Goal: Information Seeking & Learning: Learn about a topic

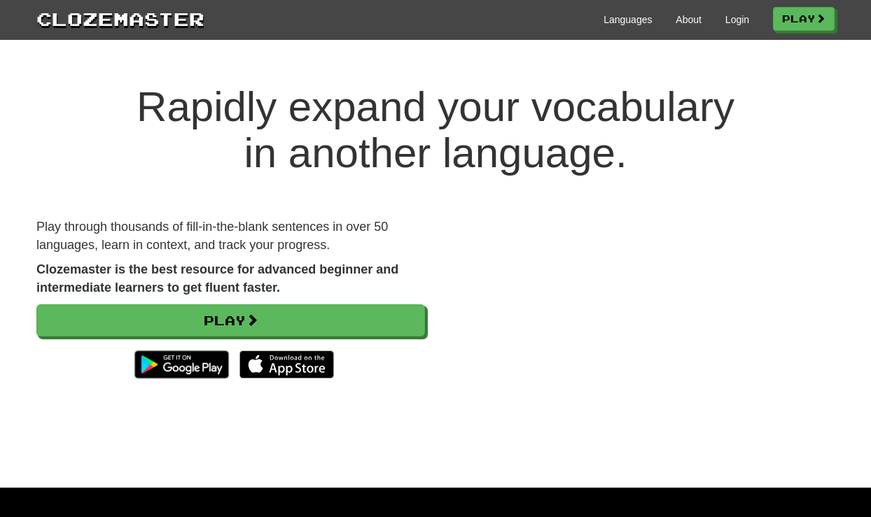
scroll to position [88, 0]
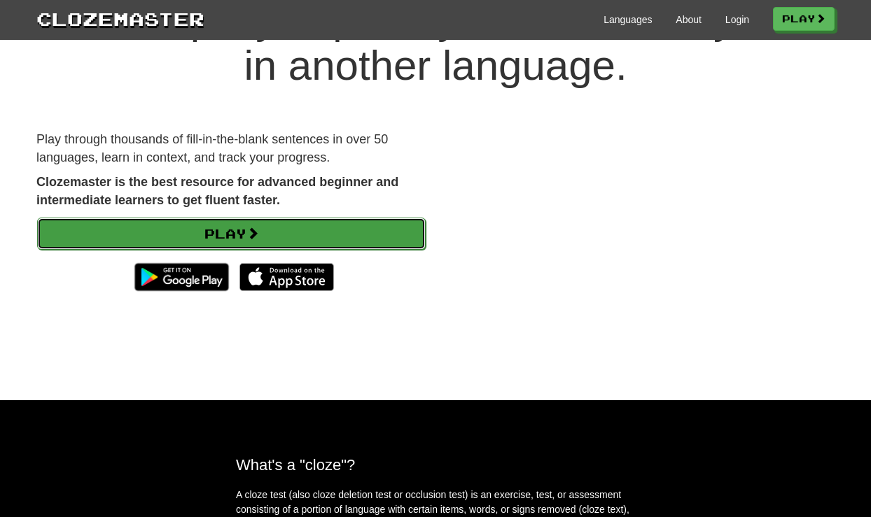
click at [250, 233] on link "Play" at bounding box center [231, 234] width 389 height 32
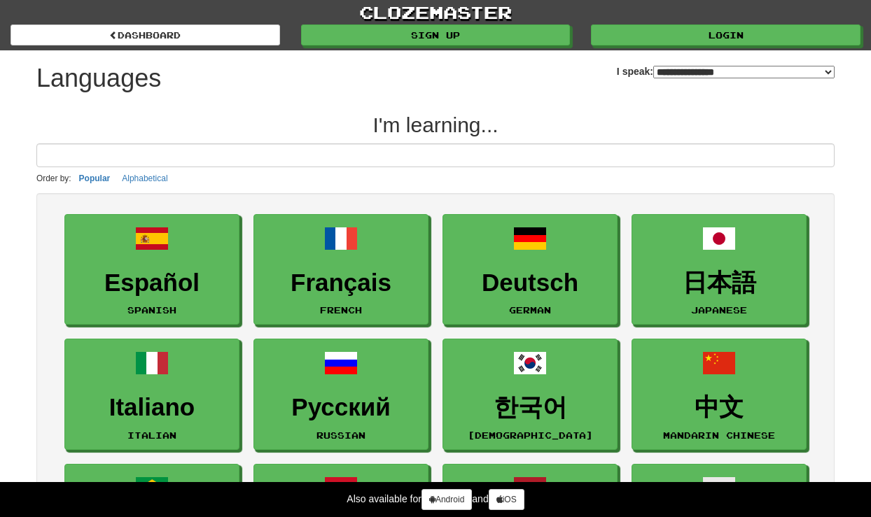
select select "*******"
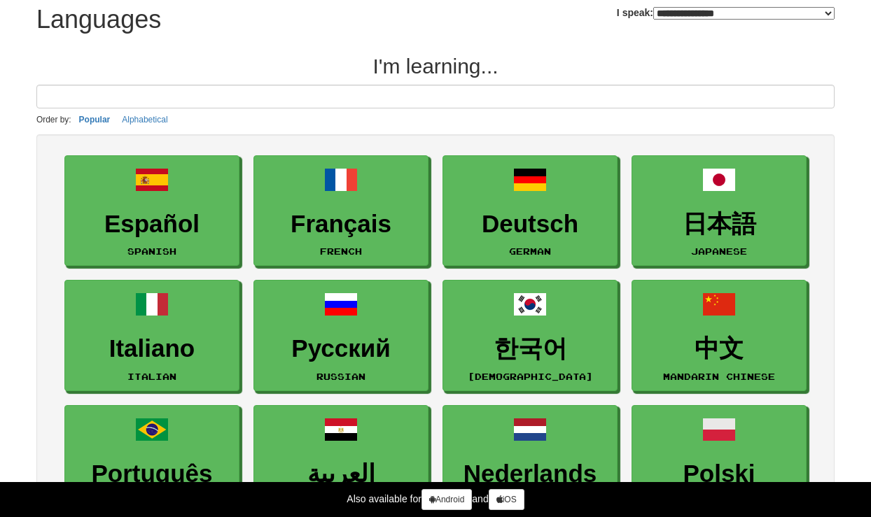
scroll to position [175, 0]
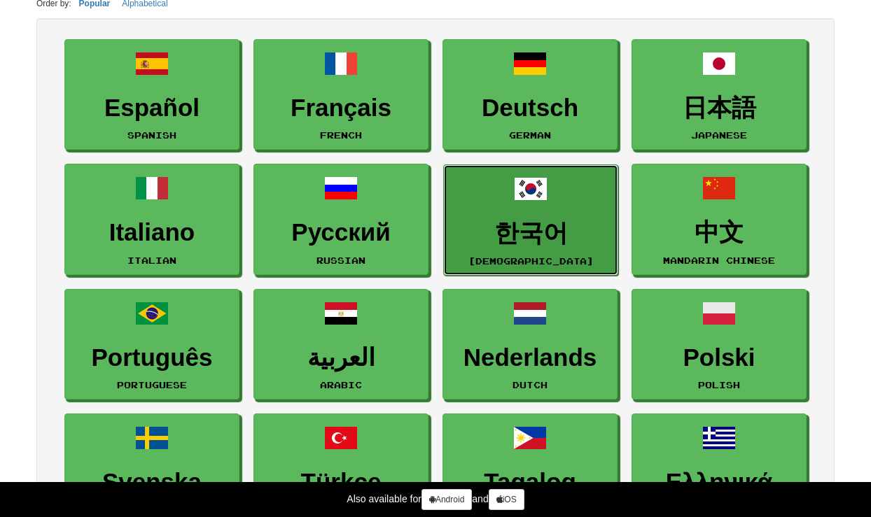
click at [529, 230] on h3 "한국어" at bounding box center [531, 233] width 160 height 27
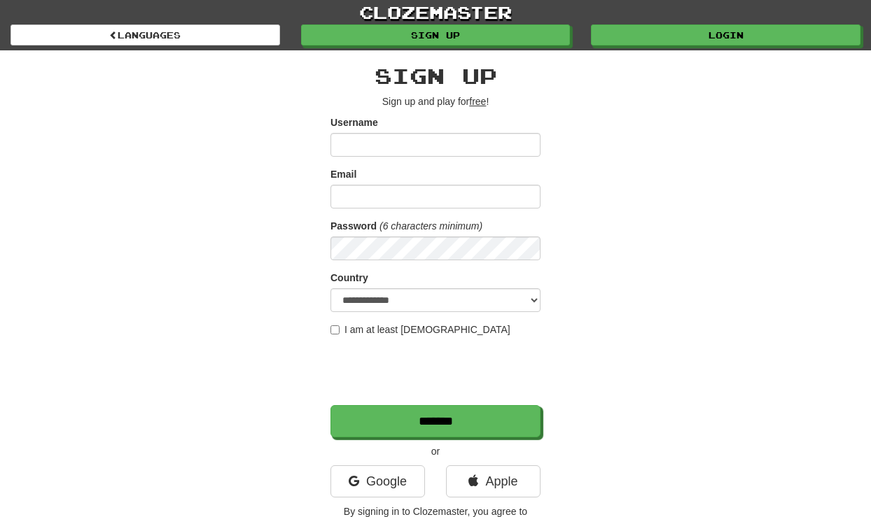
click at [344, 137] on input "Username" at bounding box center [435, 145] width 210 height 24
type input "******"
click at [420, 207] on input "Email" at bounding box center [435, 197] width 210 height 24
type input "**********"
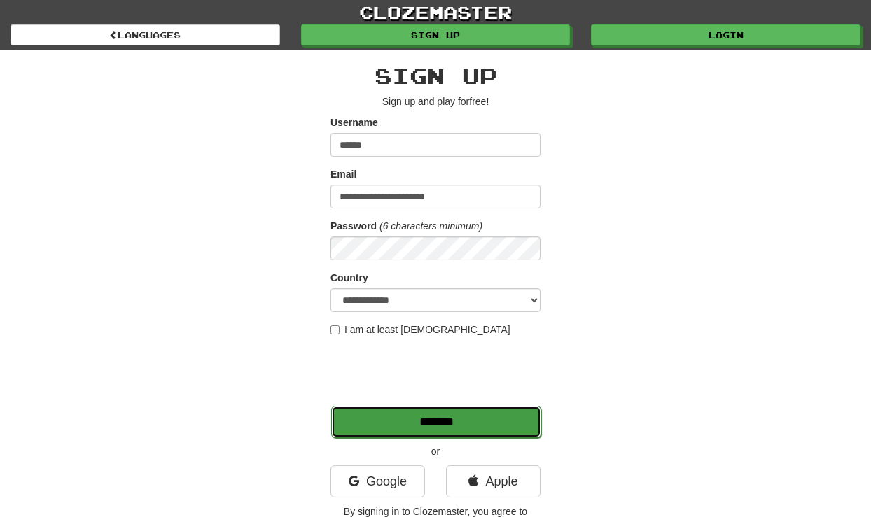
click at [421, 426] on input "*******" at bounding box center [436, 422] width 210 height 32
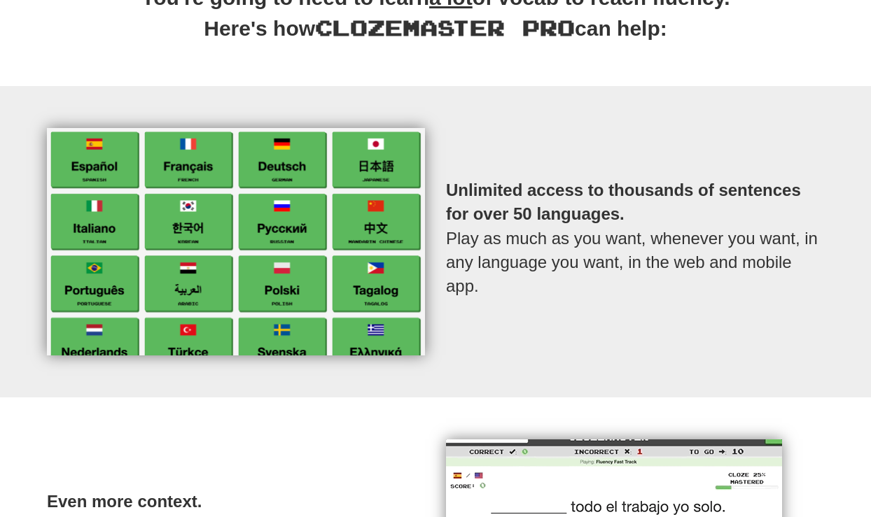
scroll to position [438, 0]
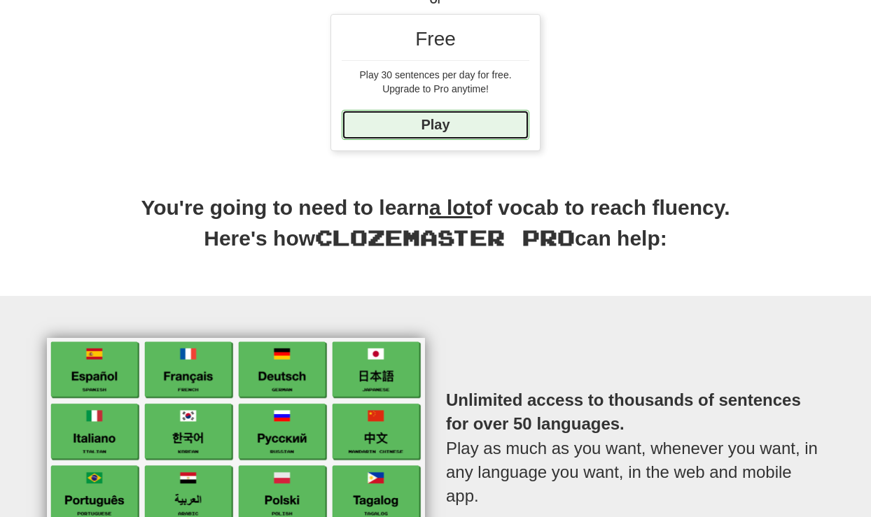
click at [426, 130] on link "Play" at bounding box center [436, 125] width 188 height 30
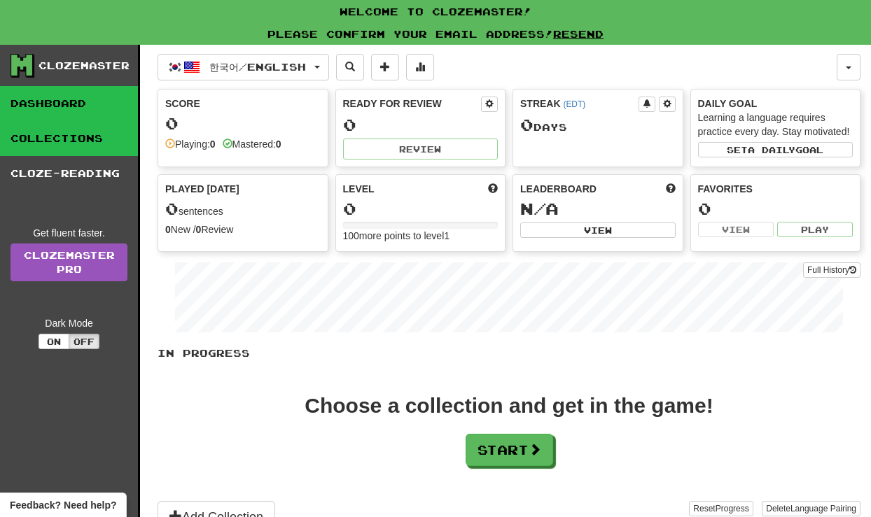
click at [92, 146] on link "Collections" at bounding box center [69, 138] width 138 height 35
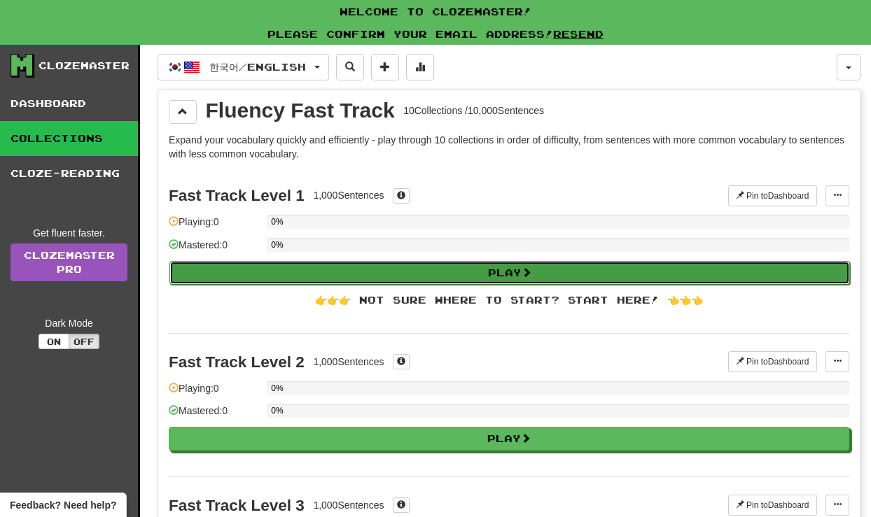
click at [480, 275] on button "Play" at bounding box center [509, 273] width 680 height 24
select select "**"
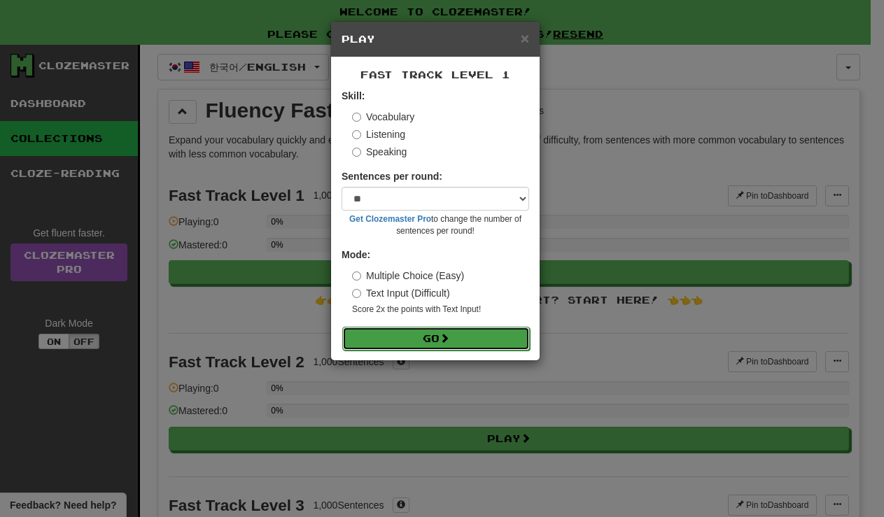
click at [426, 340] on button "Go" at bounding box center [436, 339] width 188 height 24
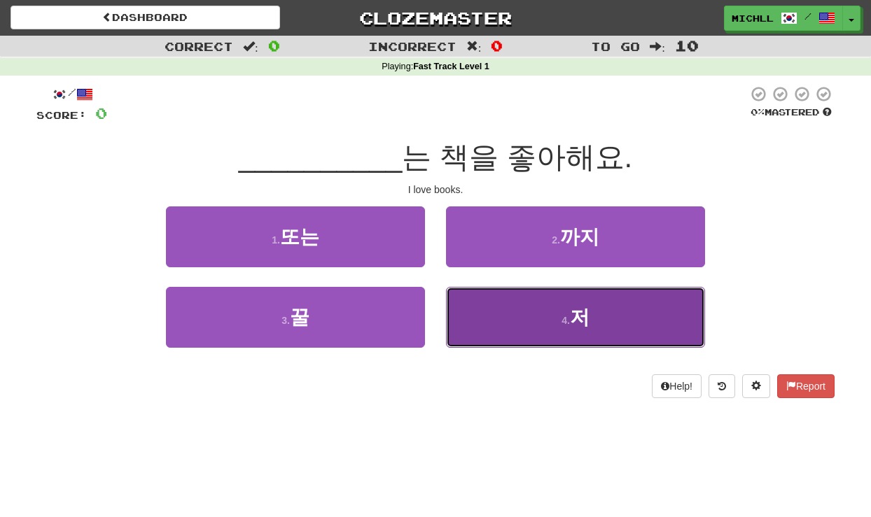
click at [537, 302] on button "4 . 저" at bounding box center [575, 317] width 259 height 61
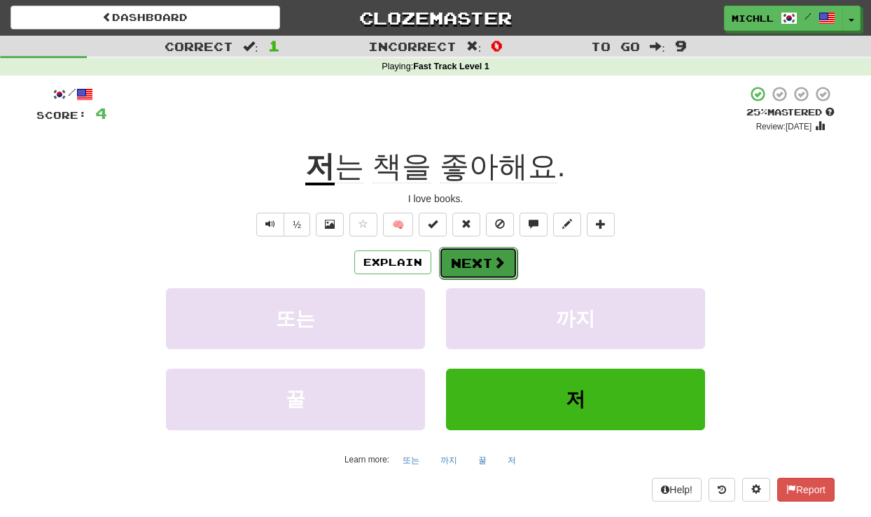
click at [472, 256] on button "Next" at bounding box center [478, 263] width 78 height 32
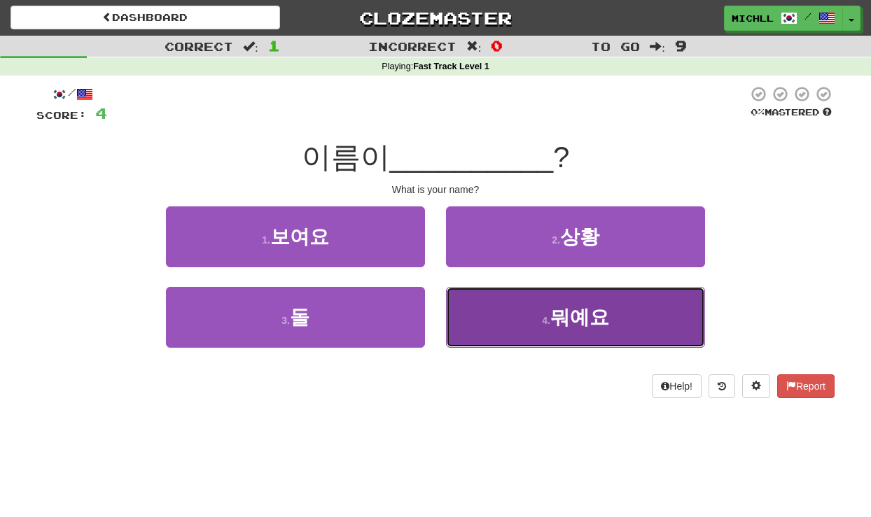
click at [587, 324] on span "뭐예요" at bounding box center [579, 318] width 59 height 22
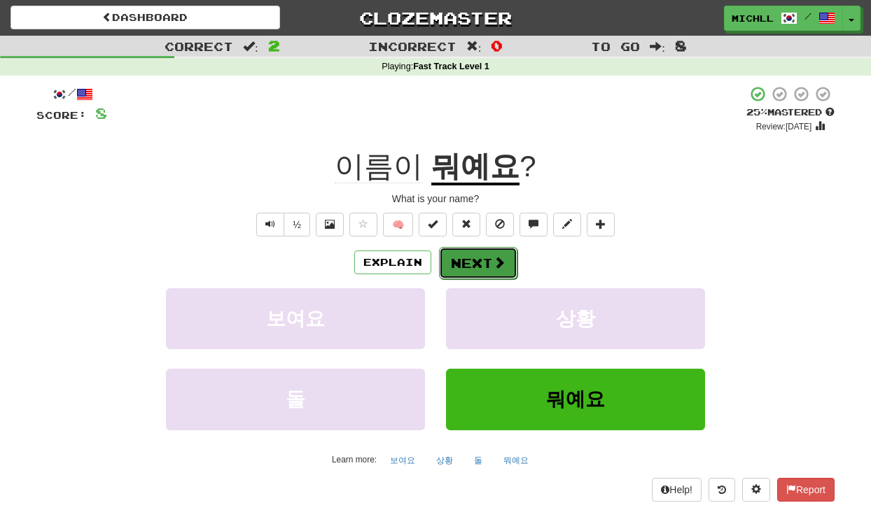
click at [454, 258] on button "Next" at bounding box center [478, 263] width 78 height 32
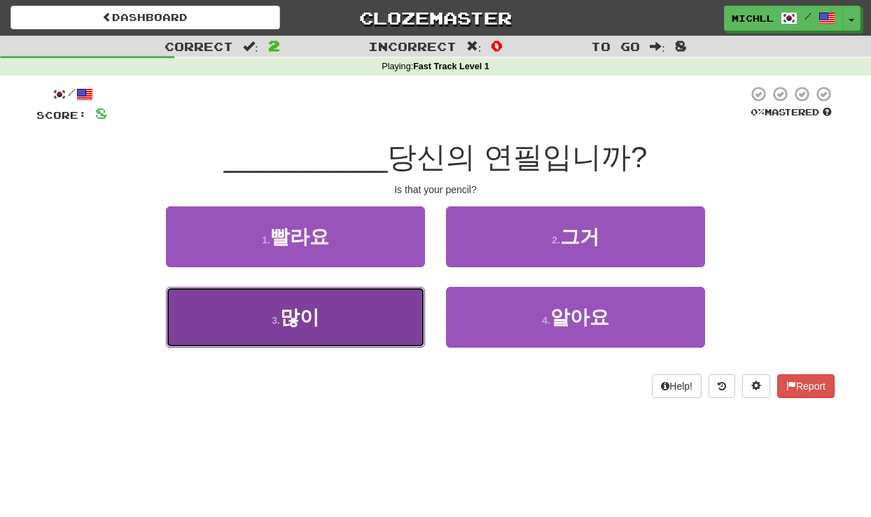
click at [319, 321] on button "3 . 많이" at bounding box center [295, 317] width 259 height 61
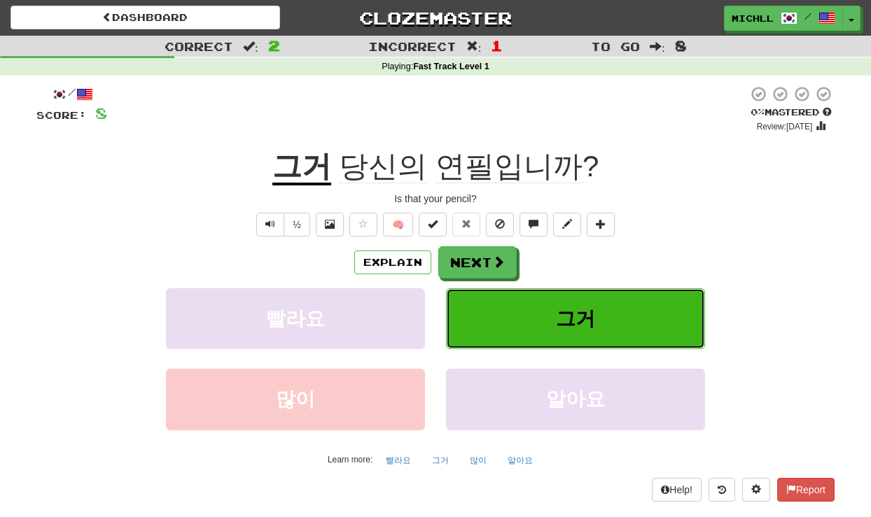
click at [581, 321] on span "그거" at bounding box center [575, 319] width 39 height 22
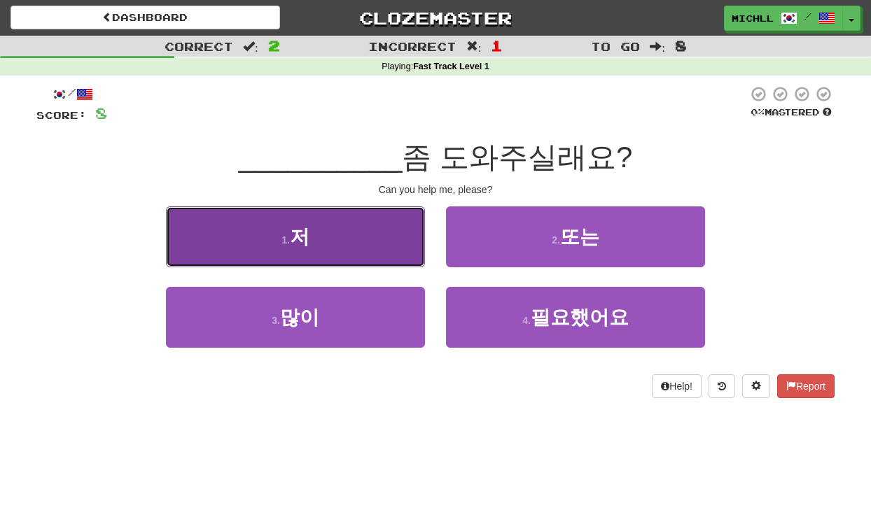
click at [305, 238] on span "저" at bounding box center [300, 237] width 20 height 22
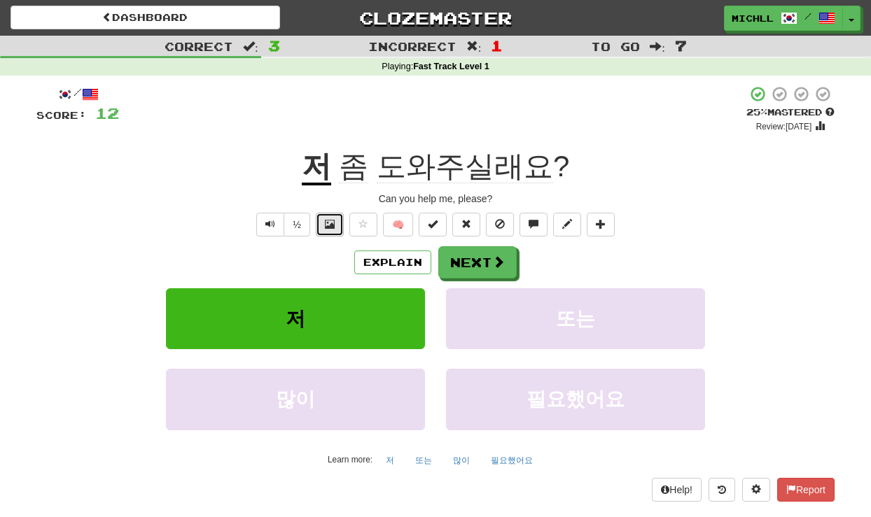
click at [335, 224] on button at bounding box center [330, 225] width 28 height 24
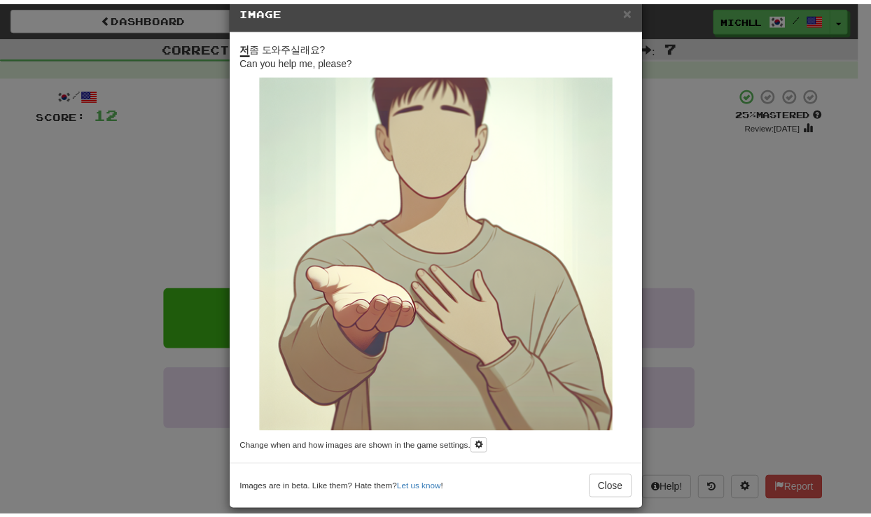
scroll to position [44, 0]
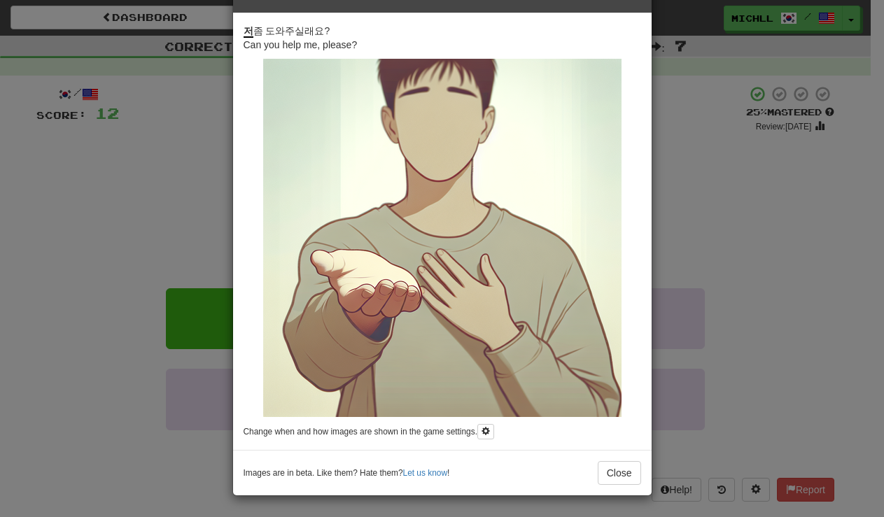
click at [118, 438] on div "× Image 저 좀 도와주실래요? Can you help me, please? Change when and how images are sho…" at bounding box center [442, 258] width 884 height 517
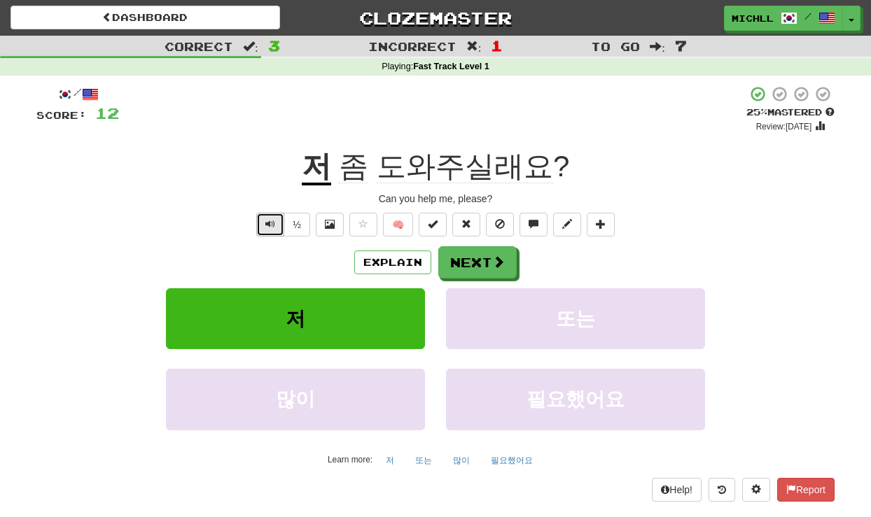
click at [271, 220] on span "Text-to-speech controls" at bounding box center [270, 224] width 10 height 10
click at [270, 223] on span "Text-to-speech controls" at bounding box center [270, 224] width 10 height 10
click at [264, 225] on button "Text-to-speech controls" at bounding box center [270, 225] width 28 height 24
click at [304, 223] on button "½" at bounding box center [297, 225] width 27 height 24
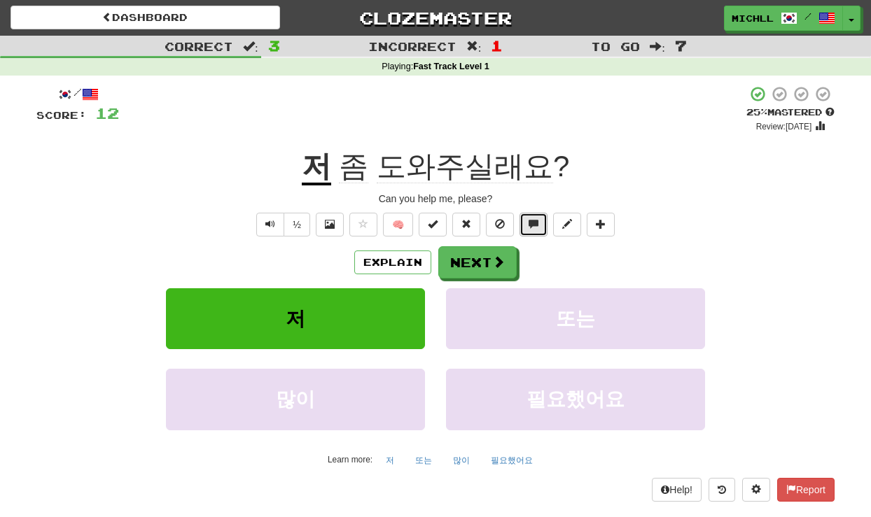
click at [533, 225] on span at bounding box center [534, 224] width 10 height 10
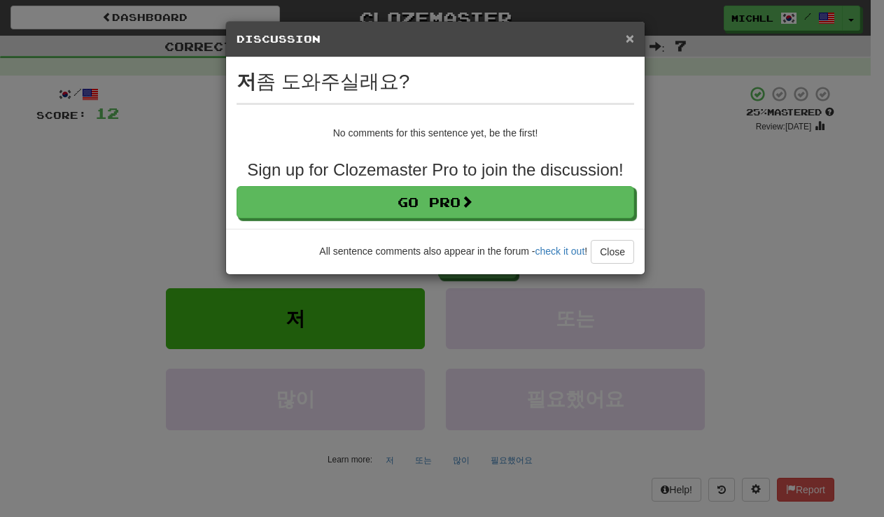
click at [631, 34] on span "×" at bounding box center [630, 38] width 8 height 16
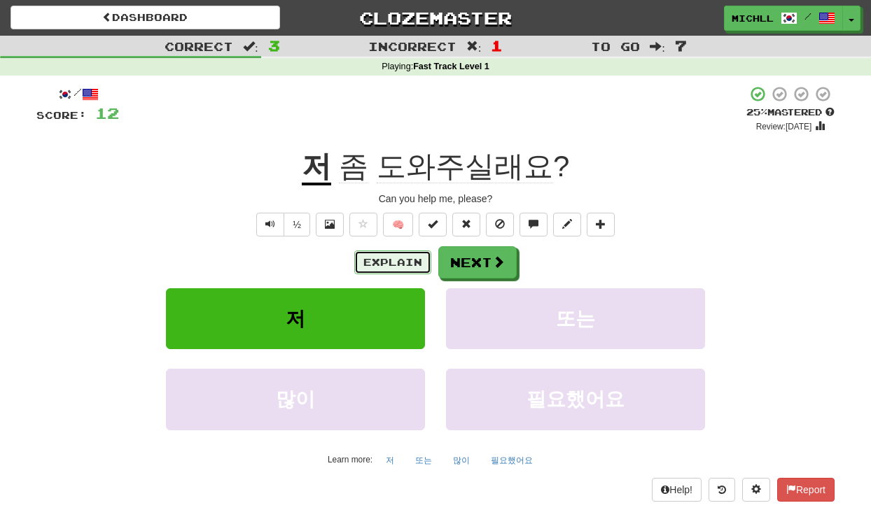
click at [400, 260] on button "Explain" at bounding box center [392, 263] width 77 height 24
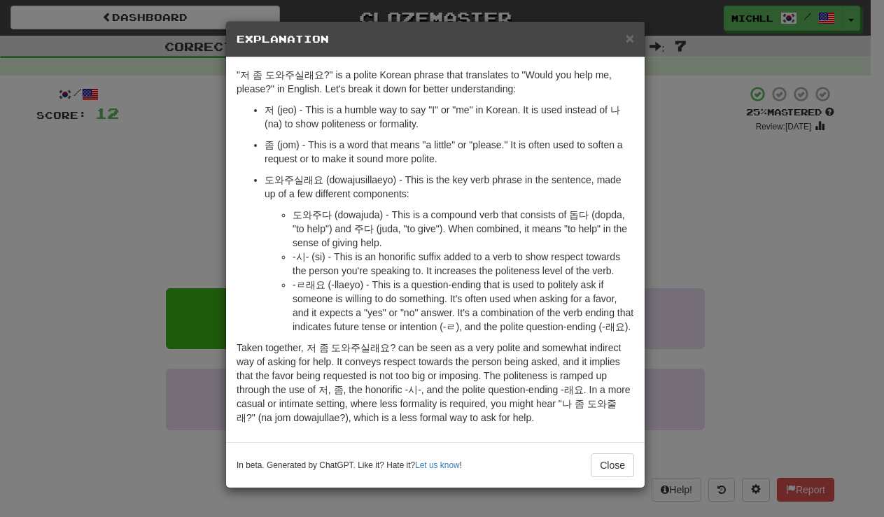
click at [735, 239] on div "× Explanation "저 좀 도와주실래요?" is a polite Korean phrase that translates to "Would…" at bounding box center [442, 258] width 884 height 517
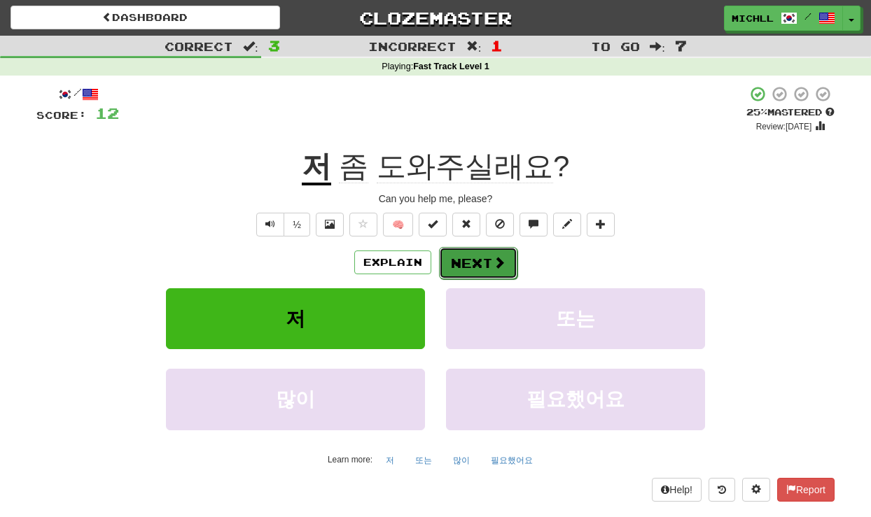
click at [494, 257] on span at bounding box center [499, 262] width 13 height 13
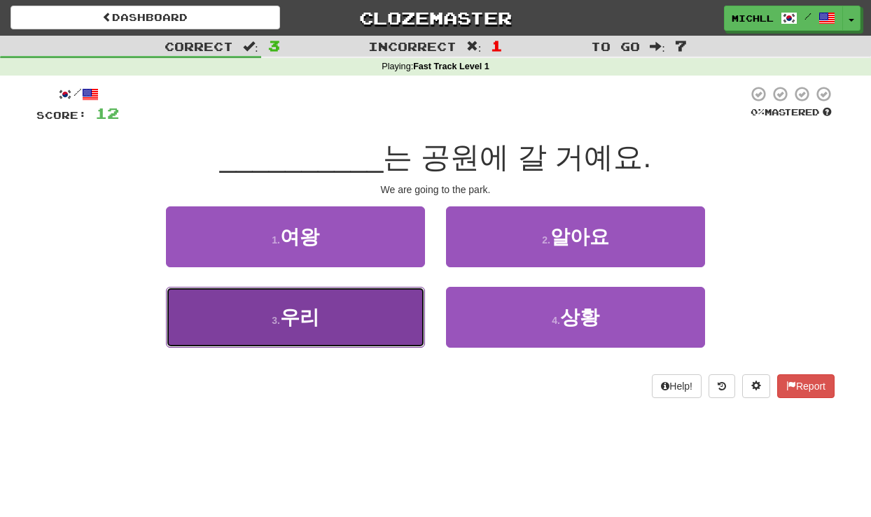
click at [300, 319] on span "우리" at bounding box center [299, 318] width 39 height 22
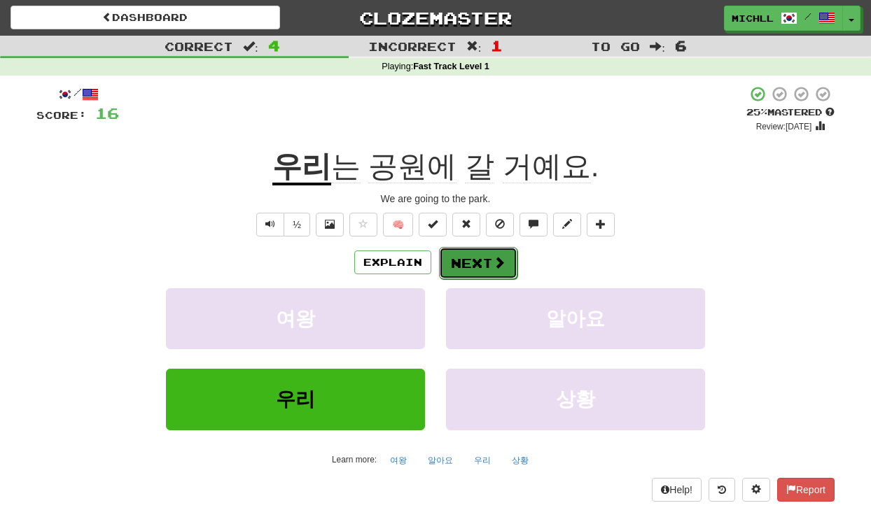
click at [494, 262] on span at bounding box center [499, 262] width 13 height 13
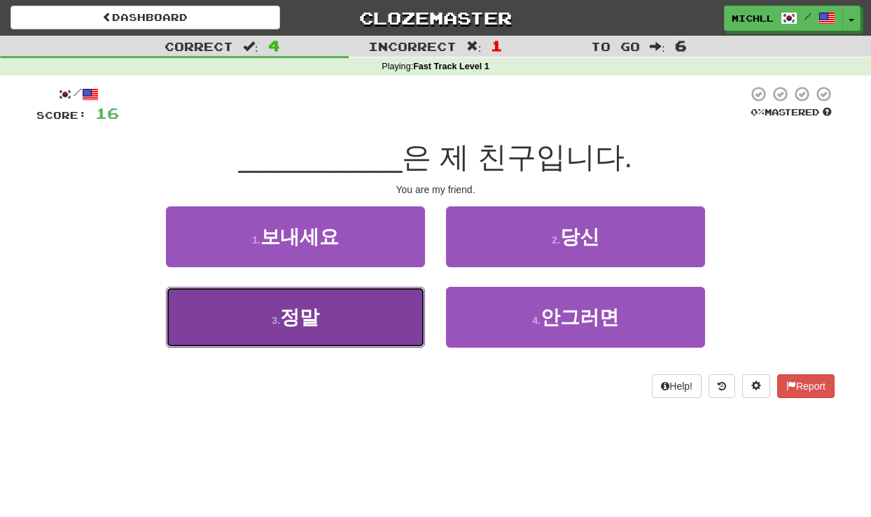
click at [316, 321] on span "정말" at bounding box center [299, 318] width 39 height 22
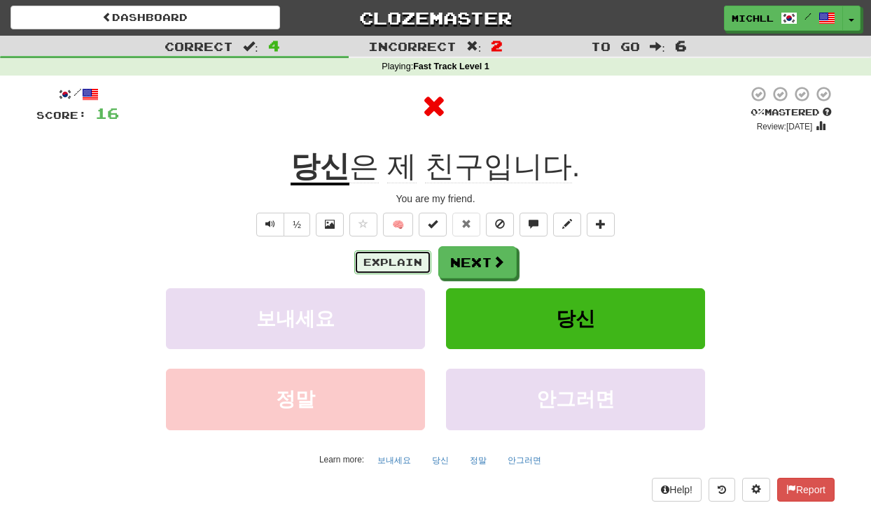
click at [384, 256] on button "Explain" at bounding box center [392, 263] width 77 height 24
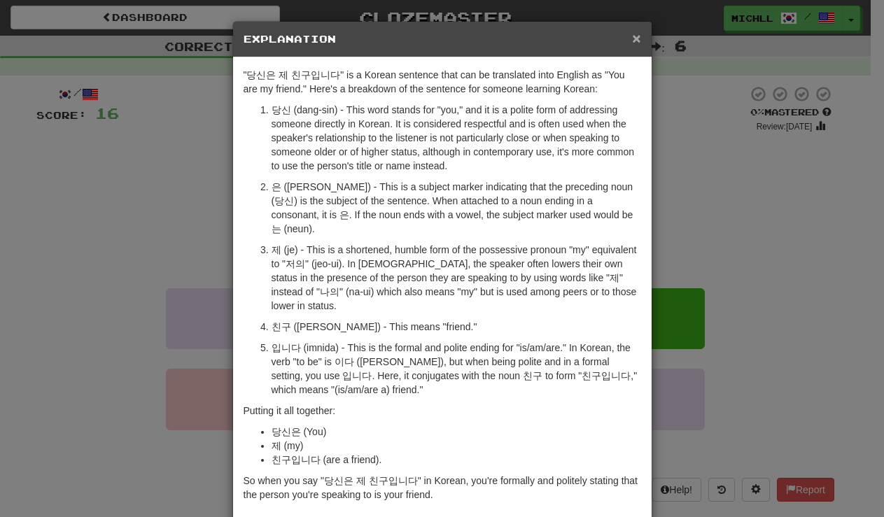
click at [634, 32] on span "×" at bounding box center [636, 38] width 8 height 16
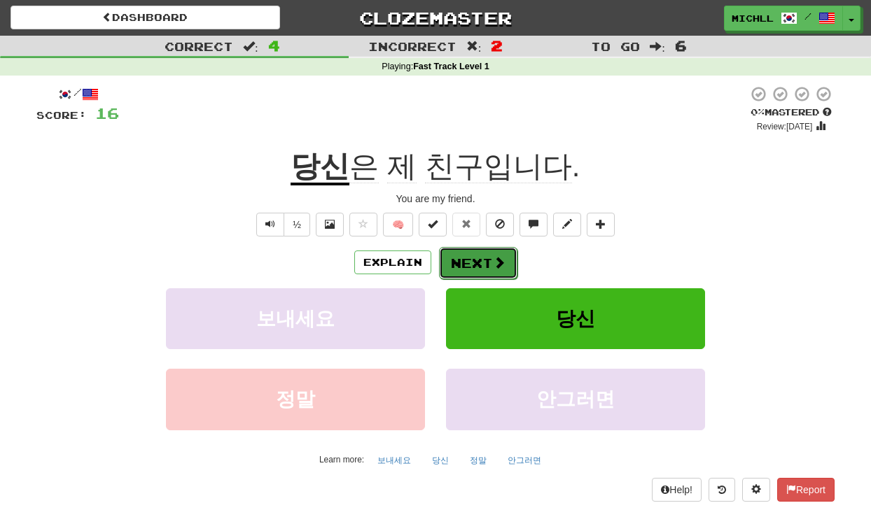
click at [480, 263] on button "Next" at bounding box center [478, 263] width 78 height 32
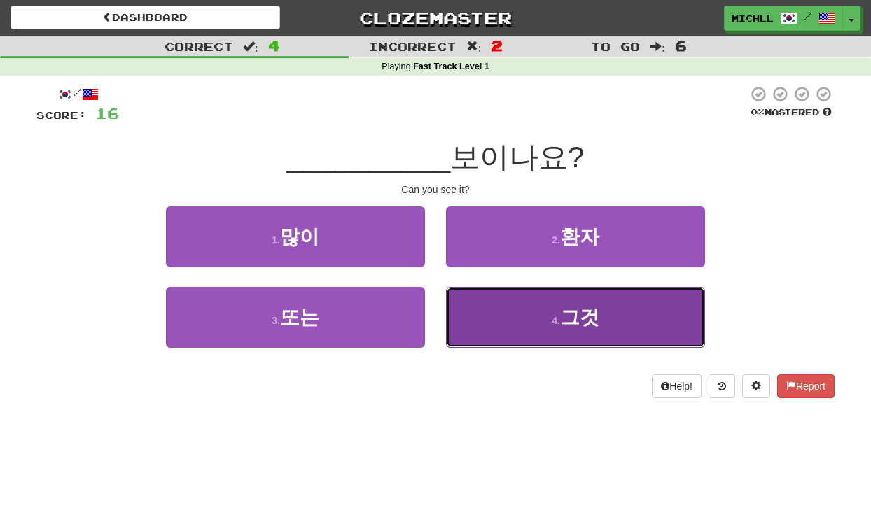
click at [577, 319] on span "그것" at bounding box center [579, 318] width 39 height 22
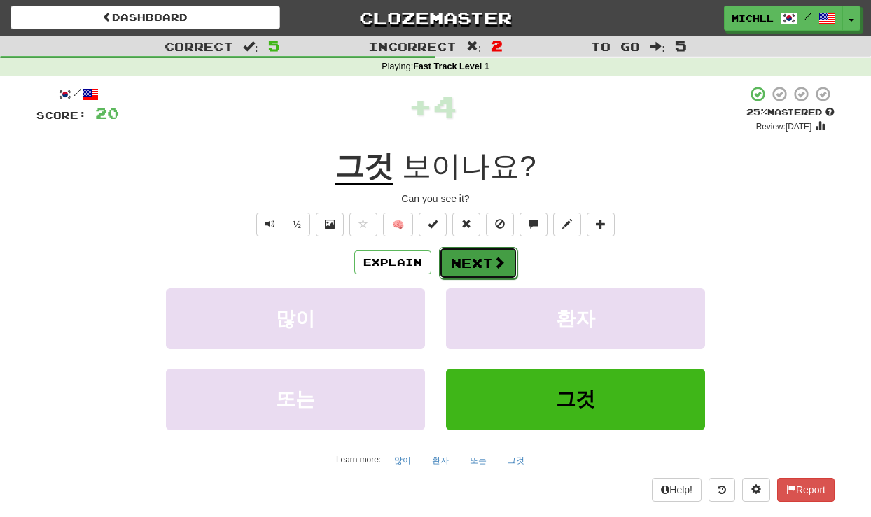
click at [476, 263] on button "Next" at bounding box center [478, 263] width 78 height 32
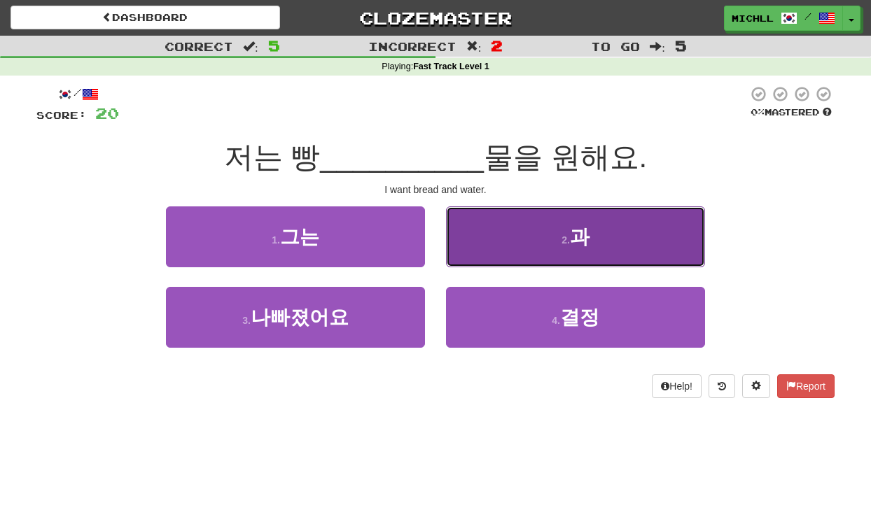
click at [580, 238] on span "과" at bounding box center [580, 237] width 20 height 22
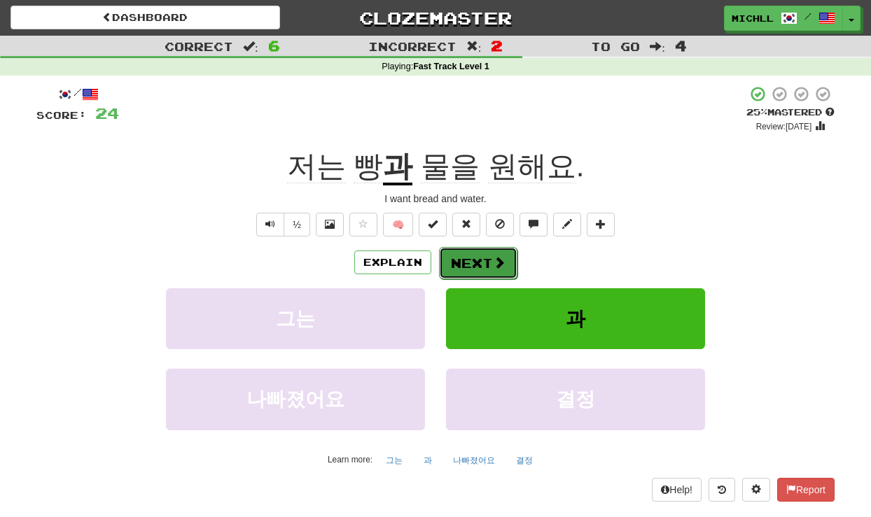
click at [463, 254] on button "Next" at bounding box center [478, 263] width 78 height 32
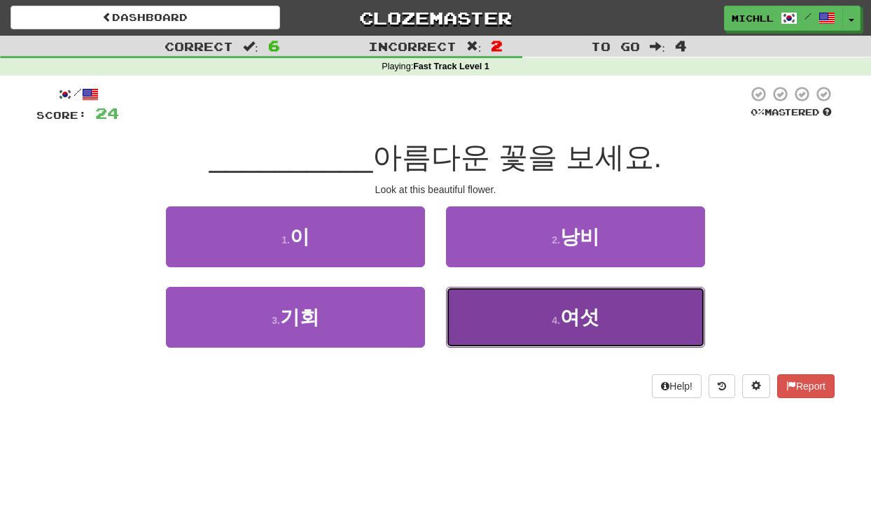
click at [554, 305] on button "4 . 여섯" at bounding box center [575, 317] width 259 height 61
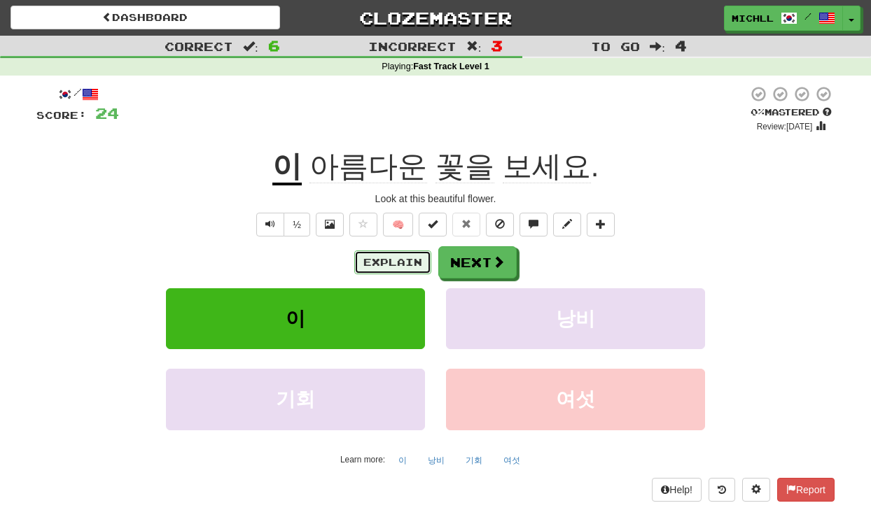
click at [404, 264] on button "Explain" at bounding box center [392, 263] width 77 height 24
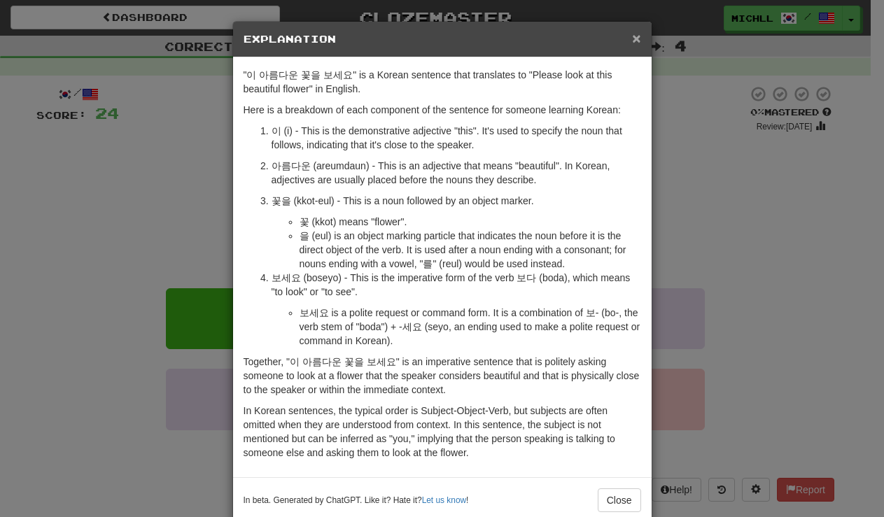
click at [632, 36] on span "×" at bounding box center [636, 38] width 8 height 16
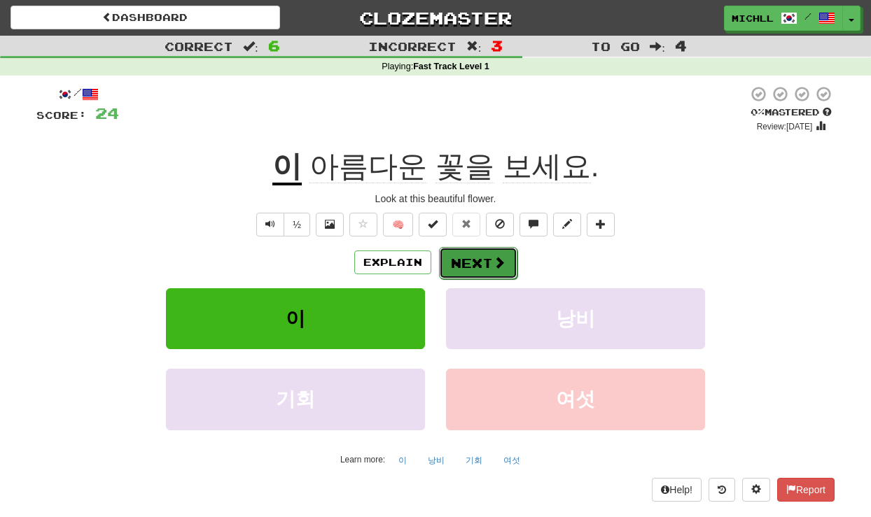
click at [474, 263] on button "Next" at bounding box center [478, 263] width 78 height 32
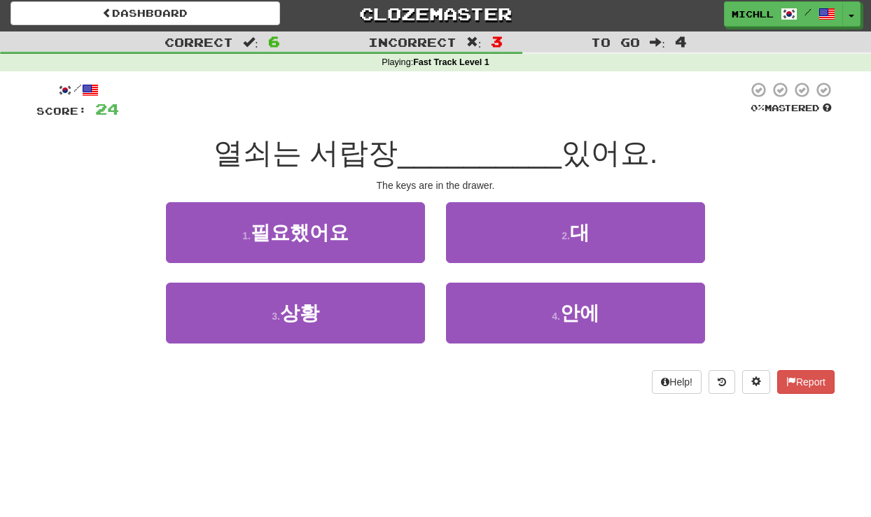
scroll to position [0, 0]
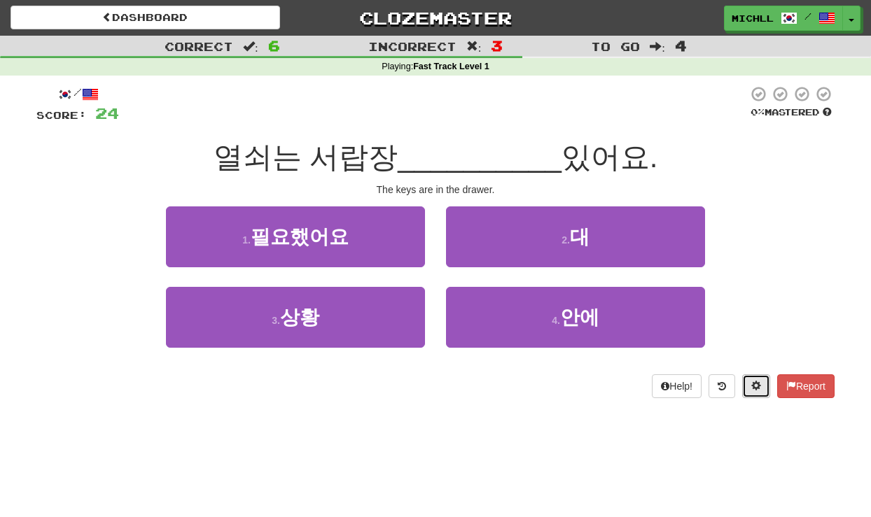
click at [758, 389] on span at bounding box center [756, 386] width 10 height 10
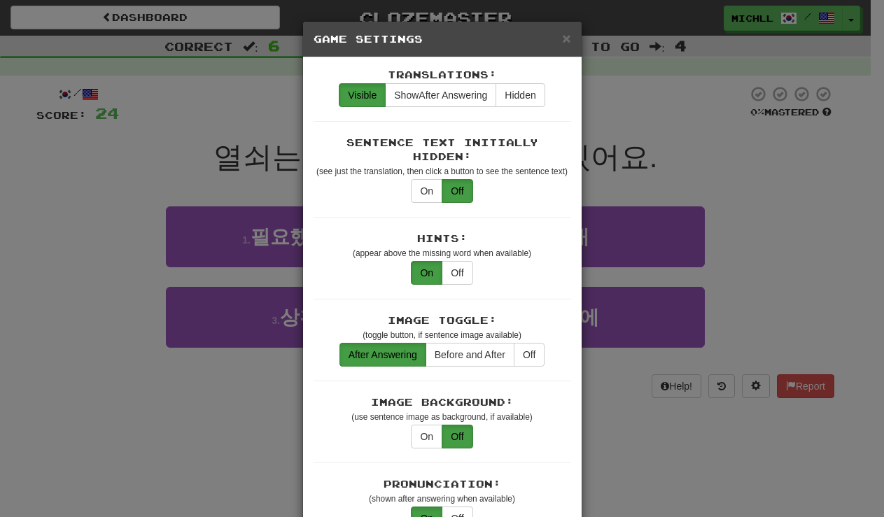
click at [806, 186] on div "× Game Settings Translations: Visible Show After Answering Hidden Sentence Text…" at bounding box center [442, 258] width 884 height 517
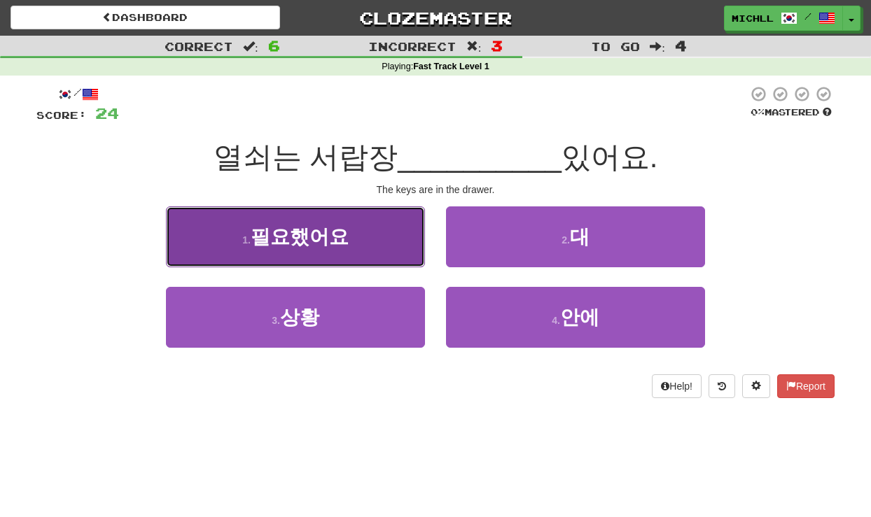
click at [299, 234] on span "필요했어요" at bounding box center [300, 237] width 98 height 22
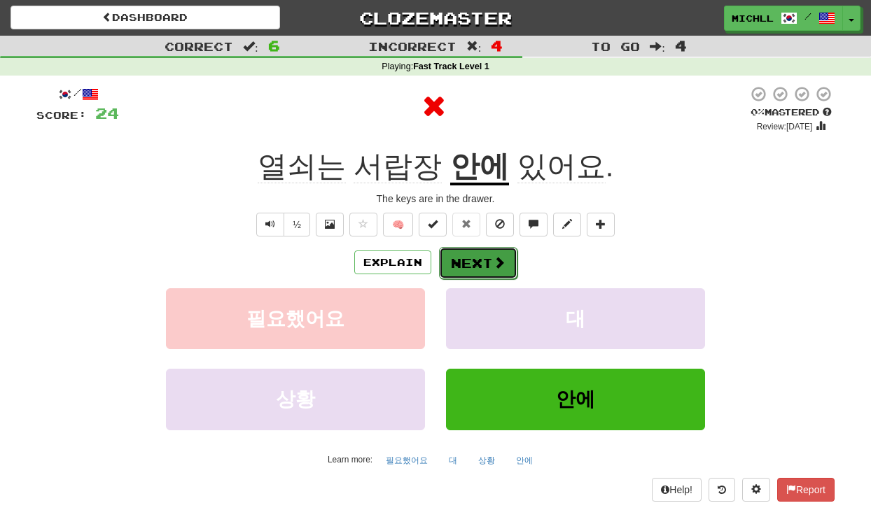
click at [476, 258] on button "Next" at bounding box center [478, 263] width 78 height 32
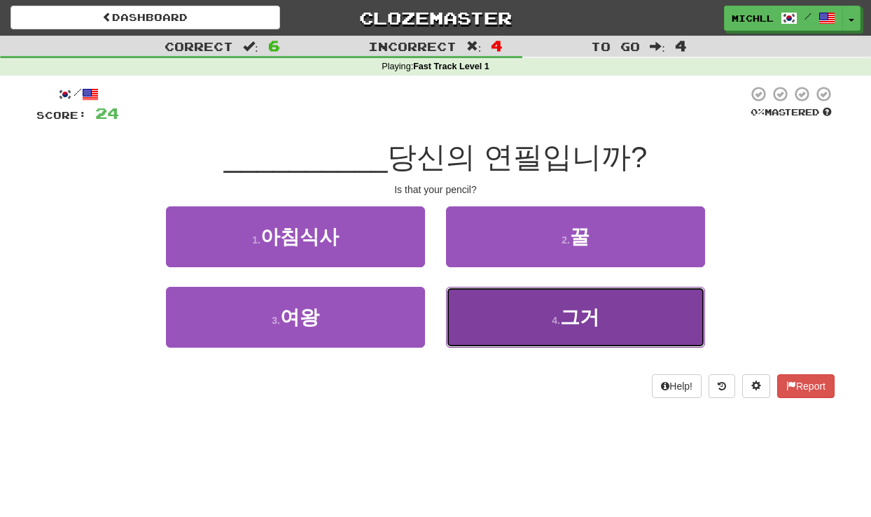
click at [538, 317] on button "4 . 그거" at bounding box center [575, 317] width 259 height 61
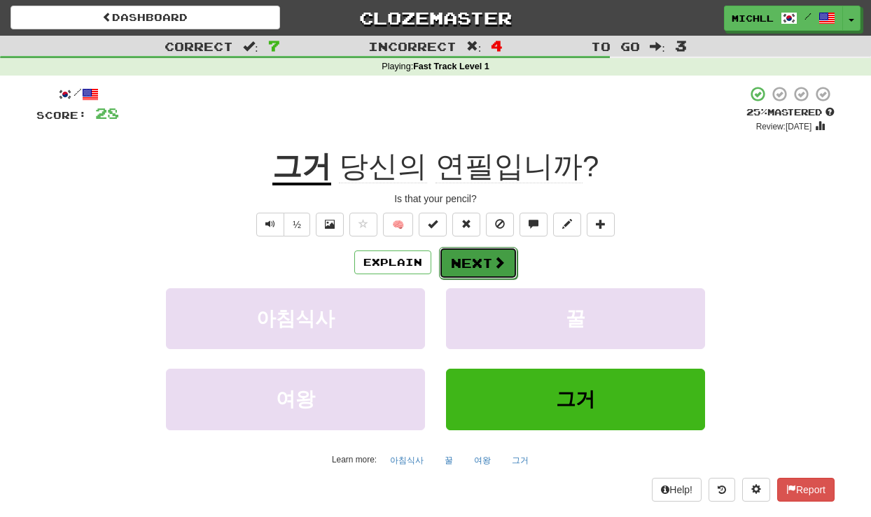
click at [477, 263] on button "Next" at bounding box center [478, 263] width 78 height 32
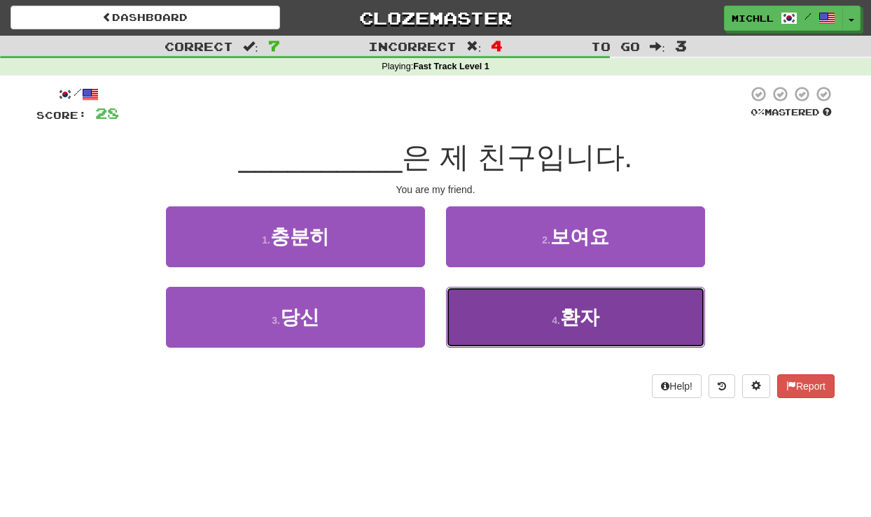
click at [550, 323] on button "4 . 환자" at bounding box center [575, 317] width 259 height 61
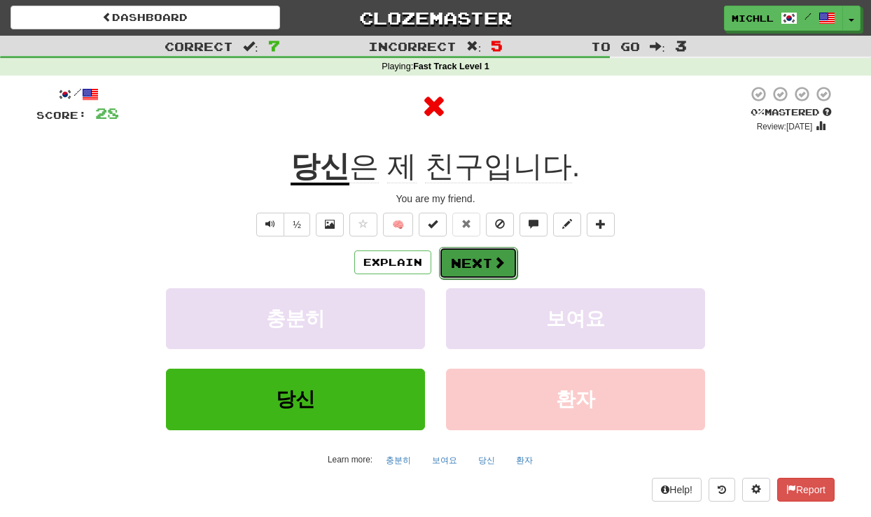
click at [478, 259] on button "Next" at bounding box center [478, 263] width 78 height 32
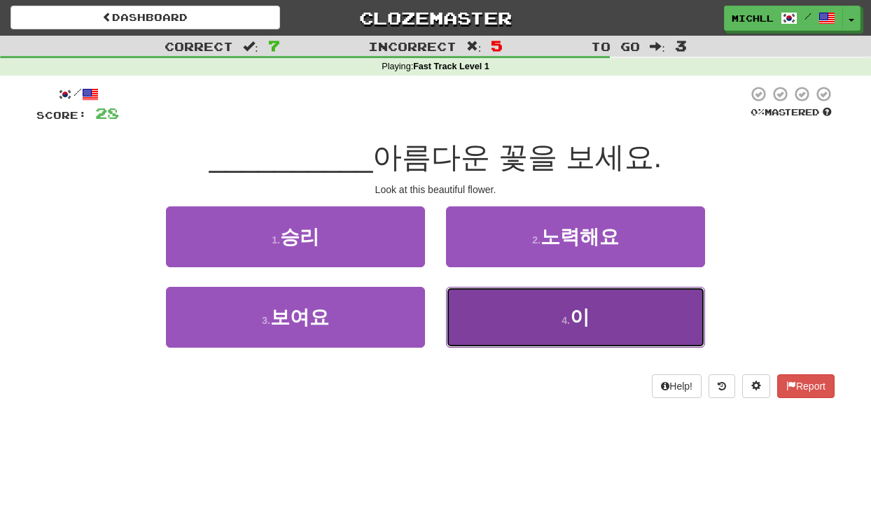
click at [578, 320] on span "이" at bounding box center [580, 318] width 20 height 22
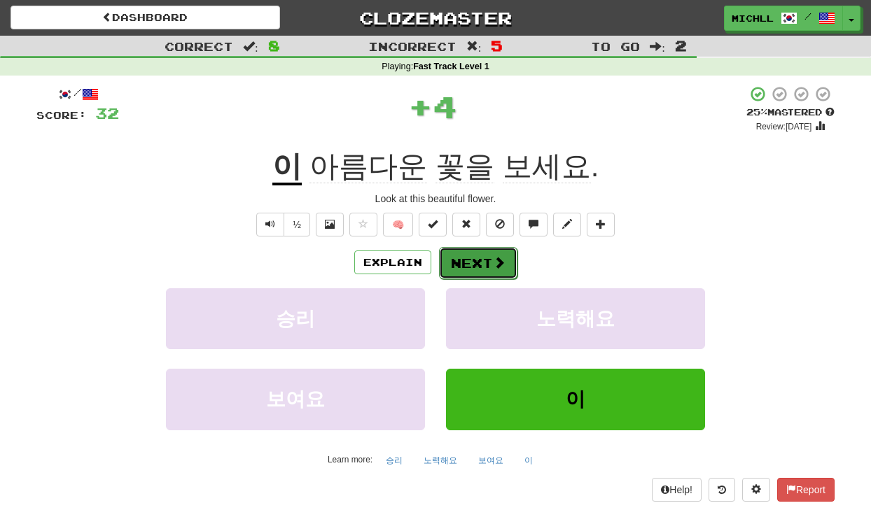
click at [470, 258] on button "Next" at bounding box center [478, 263] width 78 height 32
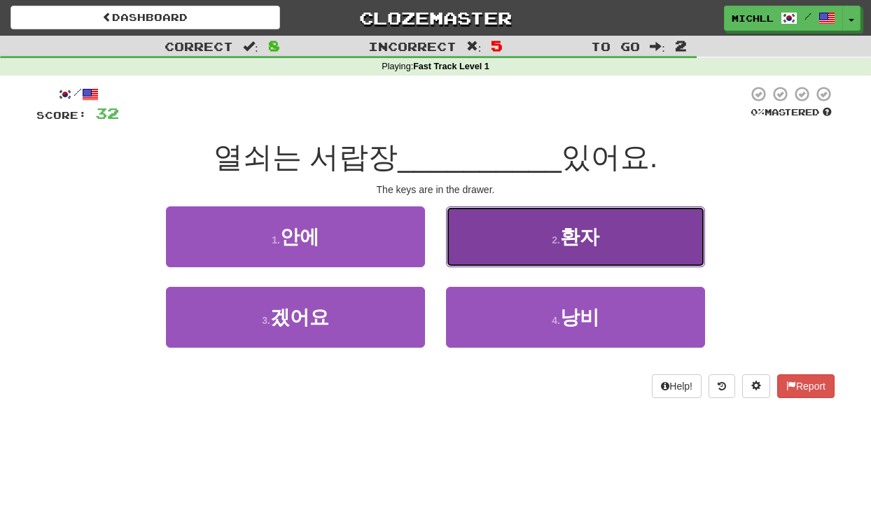
click at [559, 240] on small "2 ." at bounding box center [556, 240] width 8 height 11
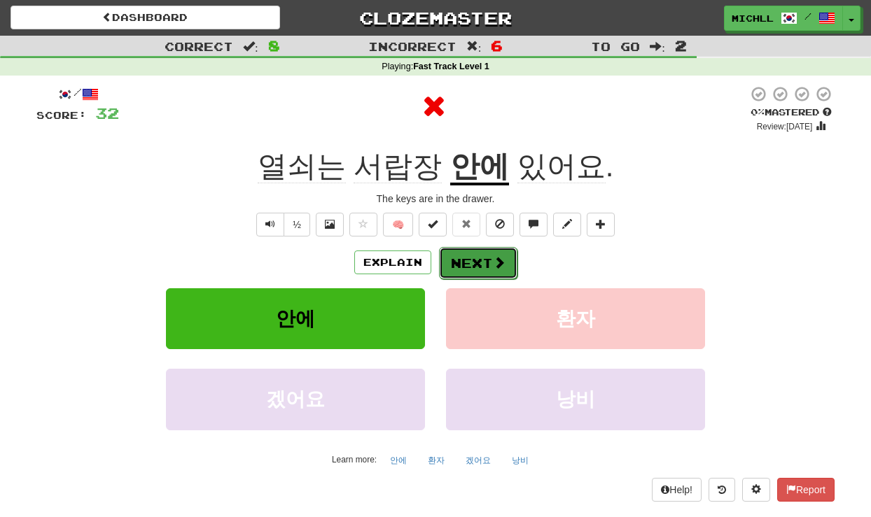
click at [484, 260] on button "Next" at bounding box center [478, 263] width 78 height 32
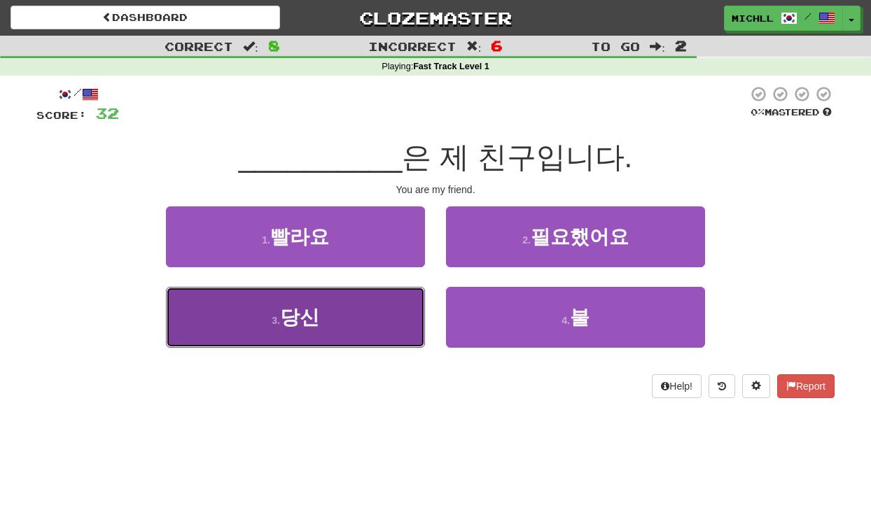
click at [301, 319] on span "당신" at bounding box center [299, 318] width 39 height 22
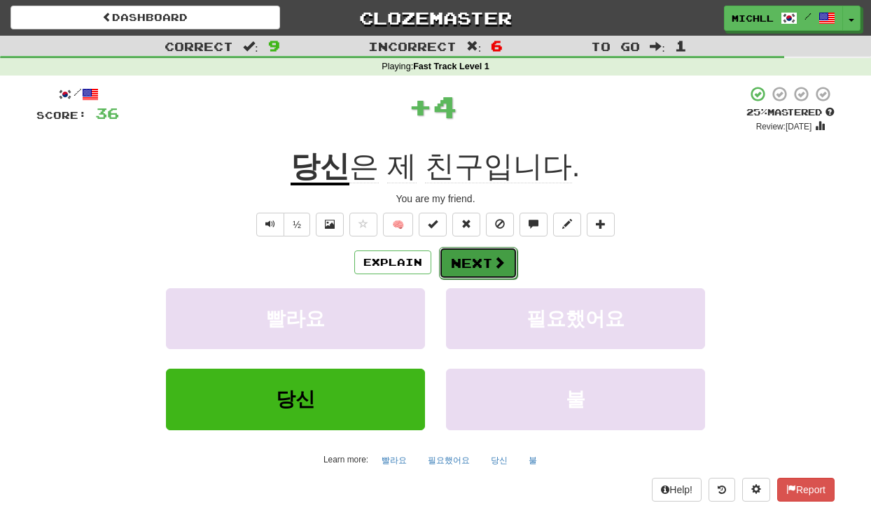
click at [462, 264] on button "Next" at bounding box center [478, 263] width 78 height 32
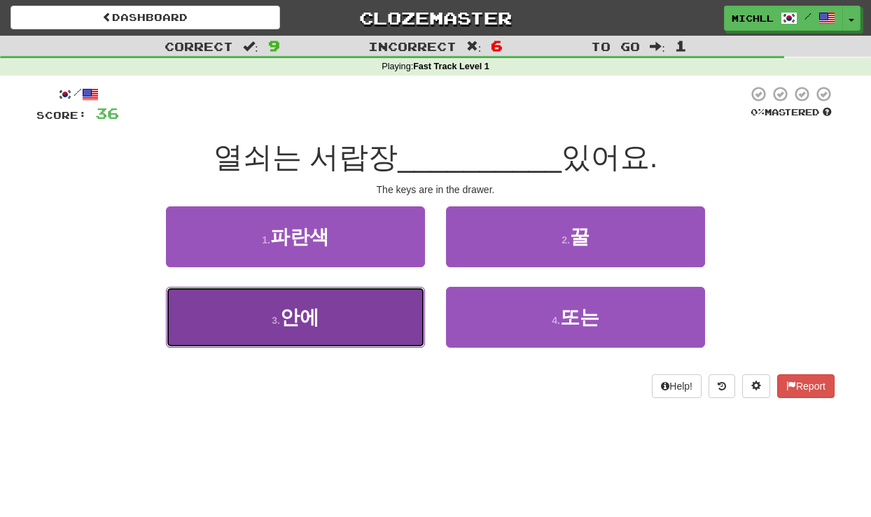
click at [300, 319] on span "안에" at bounding box center [299, 318] width 39 height 22
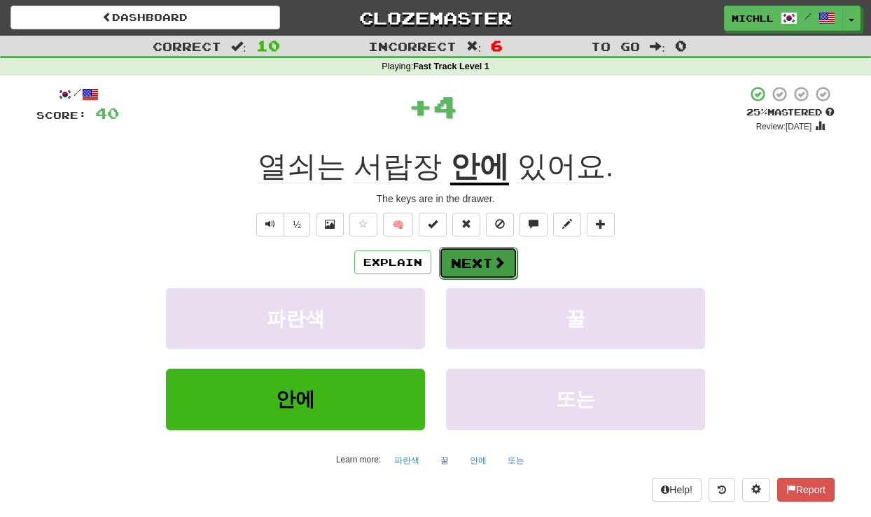
click at [484, 264] on button "Next" at bounding box center [478, 263] width 78 height 32
